Goal: Task Accomplishment & Management: Complete application form

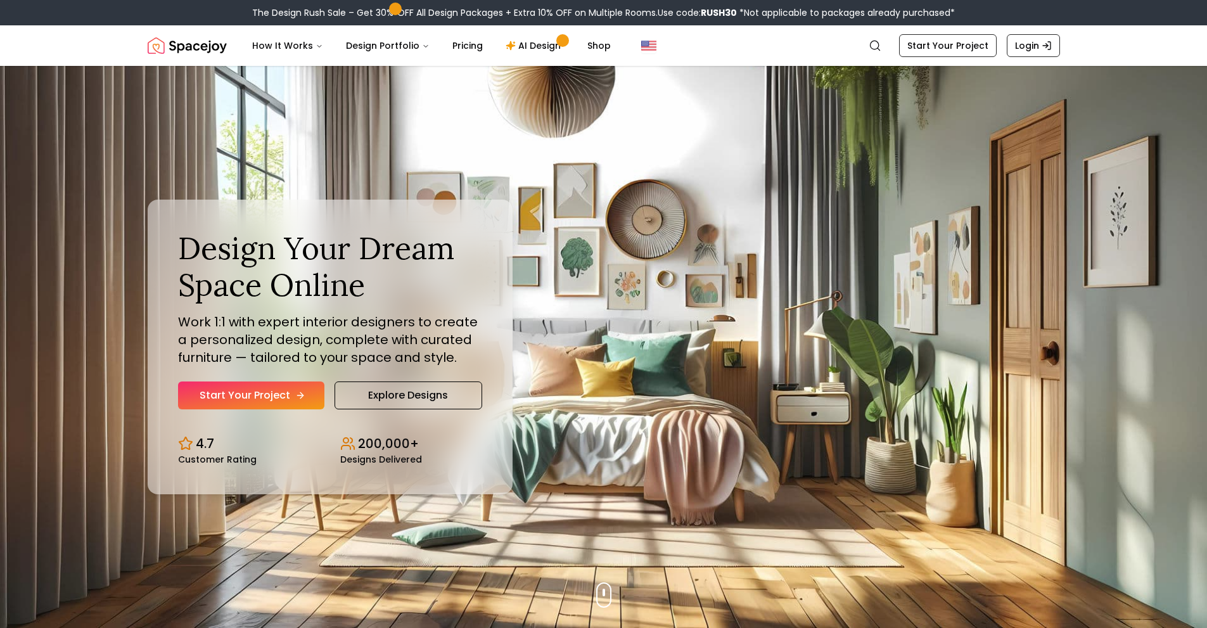
click at [264, 395] on link "Start Your Project" at bounding box center [251, 395] width 146 height 28
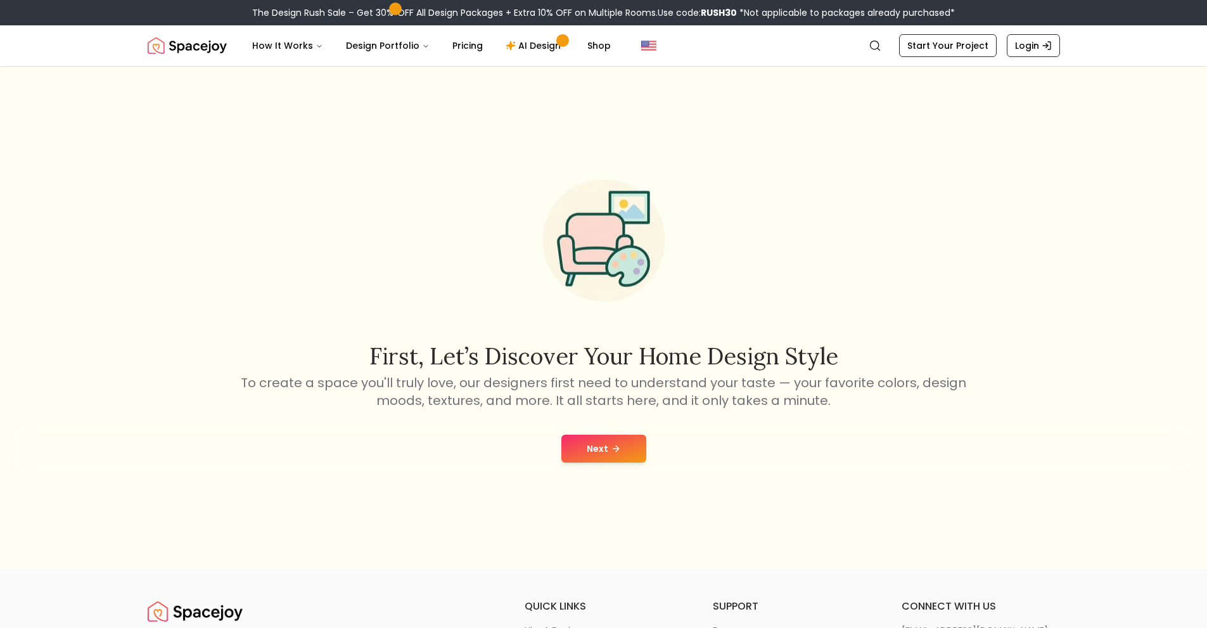
click at [597, 454] on button "Next" at bounding box center [603, 449] width 85 height 28
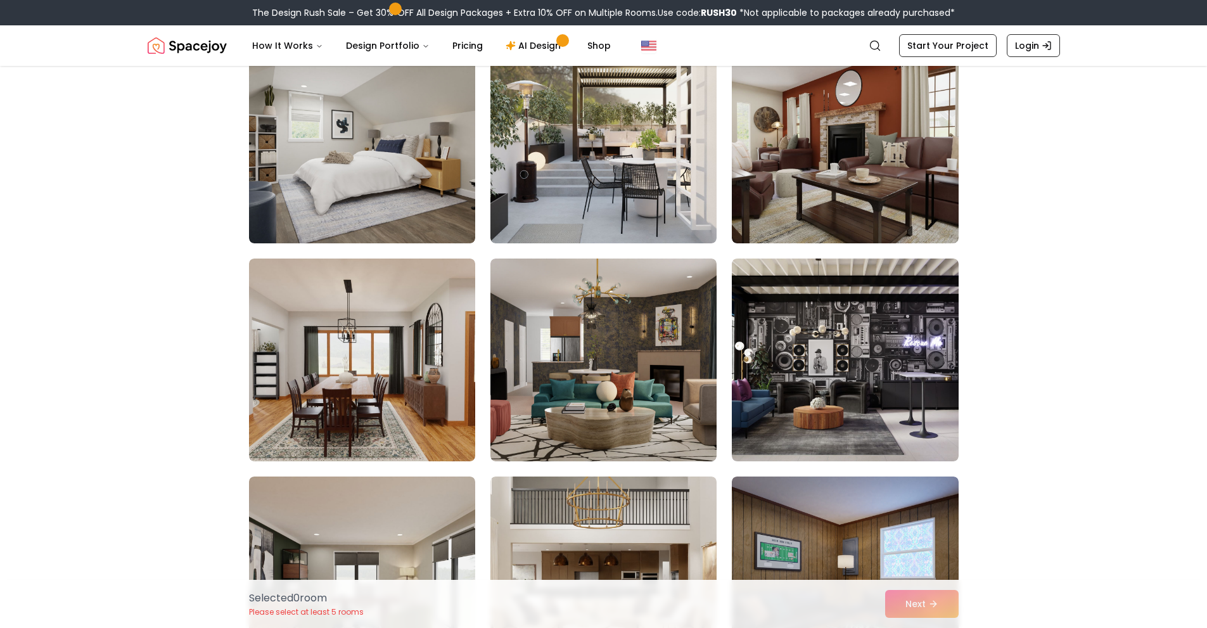
scroll to position [4371, 0]
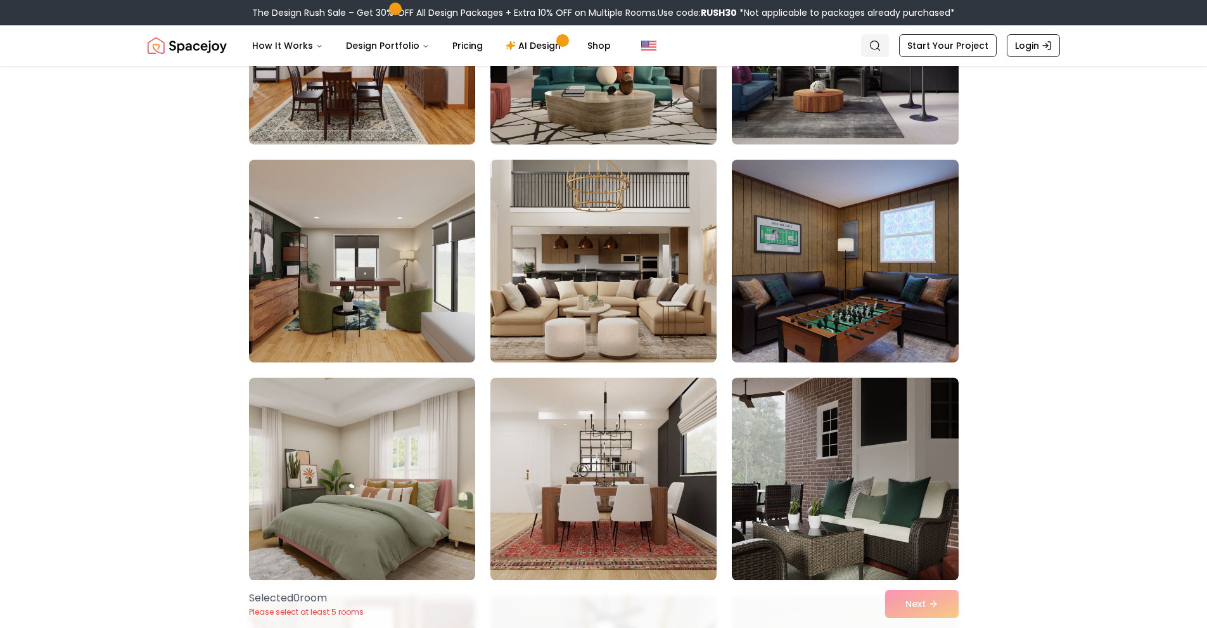
click at [876, 46] on icon "Global" at bounding box center [875, 45] width 13 height 13
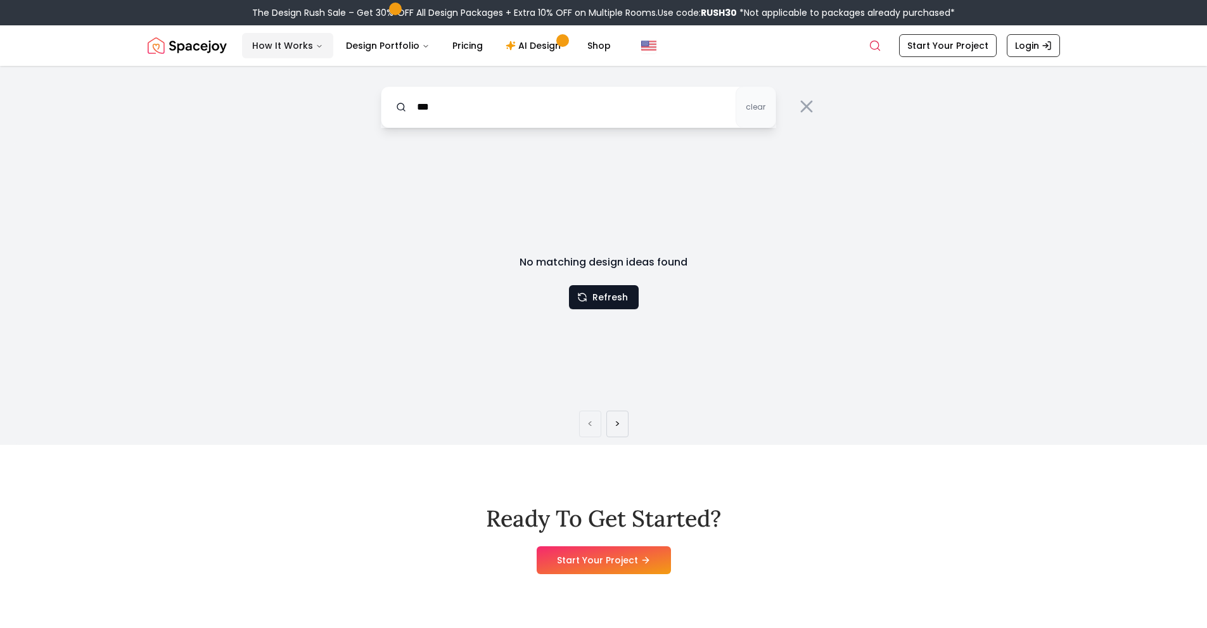
type input "***"
click at [281, 43] on button "How It Works" at bounding box center [287, 45] width 91 height 25
click at [284, 43] on button "How It Works" at bounding box center [287, 45] width 91 height 25
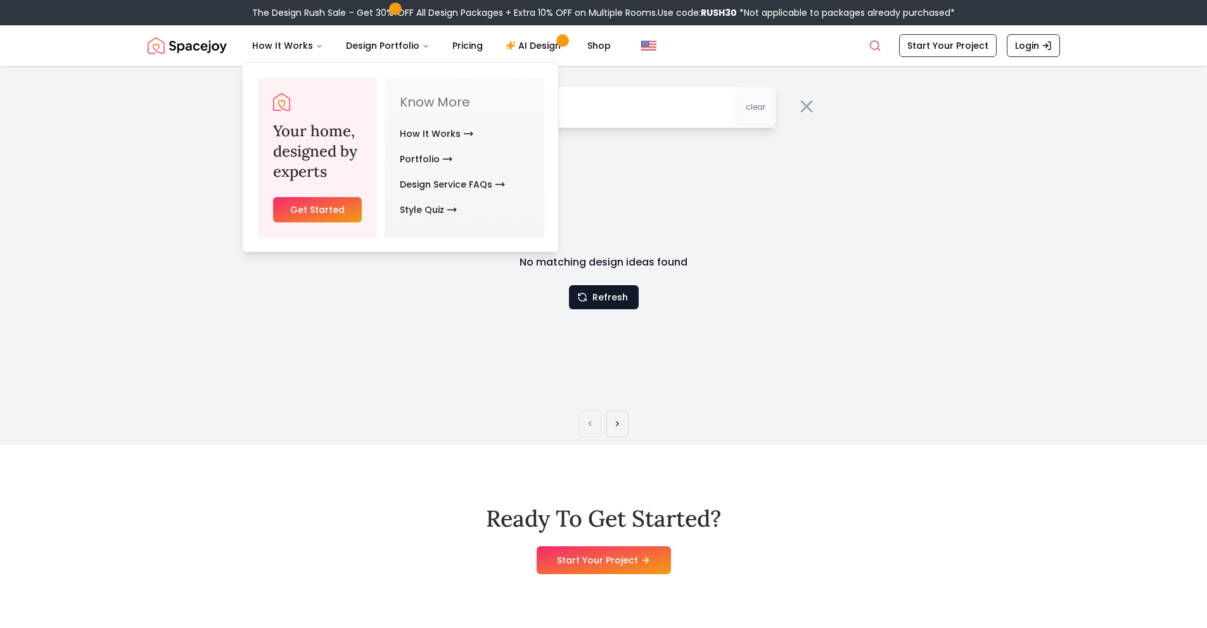
click at [205, 43] on img "Spacejoy" at bounding box center [187, 45] width 79 height 25
